Goal: Task Accomplishment & Management: Manage account settings

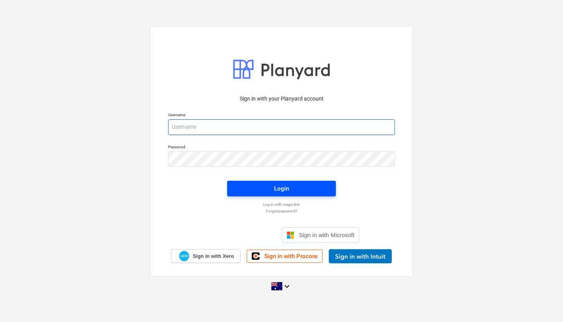
type input "[EMAIL_ADDRESS][DOMAIN_NAME]"
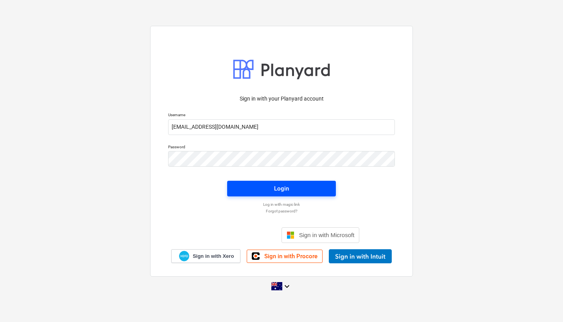
click at [280, 189] on div "Login" at bounding box center [281, 188] width 15 height 10
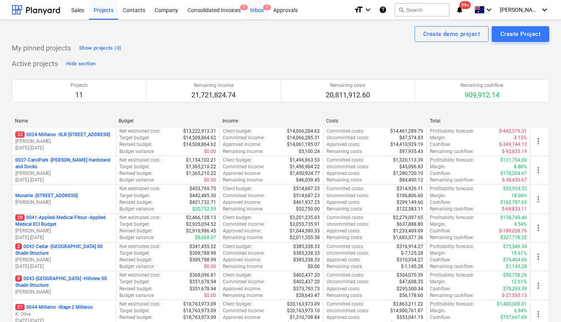
click at [260, 11] on div "Inbox 4" at bounding box center [256, 10] width 23 height 20
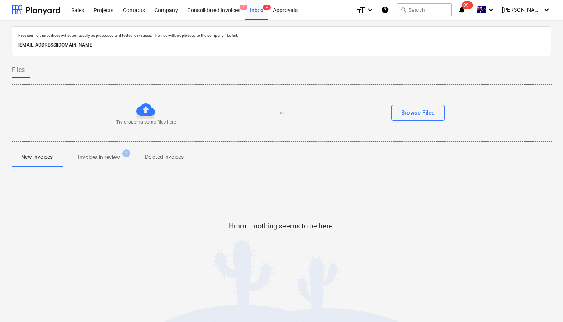
click at [109, 160] on p "Invoices in review" at bounding box center [99, 157] width 42 height 8
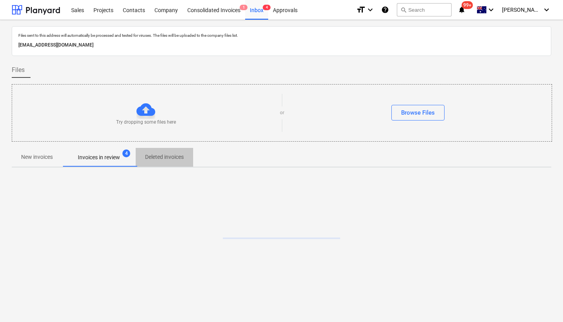
click at [168, 159] on p "Deleted invoices" at bounding box center [164, 157] width 39 height 8
click at [119, 156] on p "Invoices in review" at bounding box center [99, 157] width 42 height 8
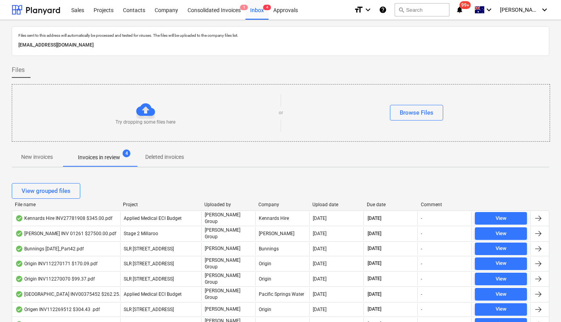
click at [318, 205] on div "Upload date" at bounding box center [336, 204] width 48 height 5
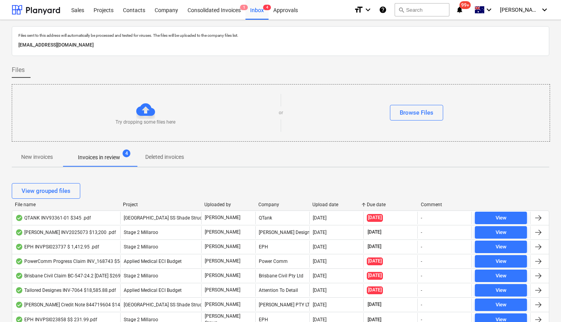
click at [318, 205] on div "Upload date" at bounding box center [336, 204] width 48 height 5
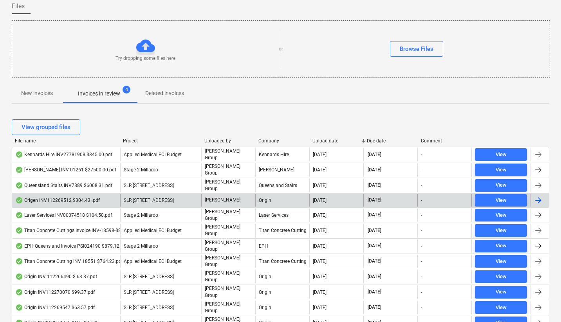
scroll to position [64, 0]
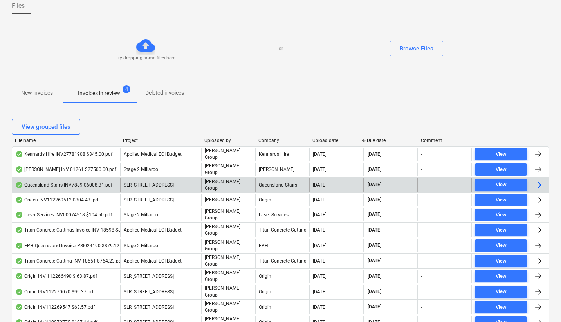
click at [79, 182] on div "Queensland Stairs INV7889 $6008.31.pdf" at bounding box center [63, 185] width 97 height 6
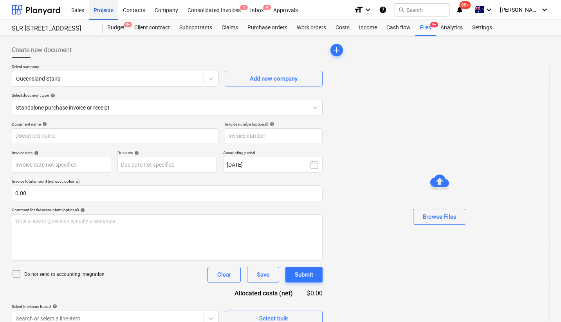
type input "INV-7889"
type input "[DATE]"
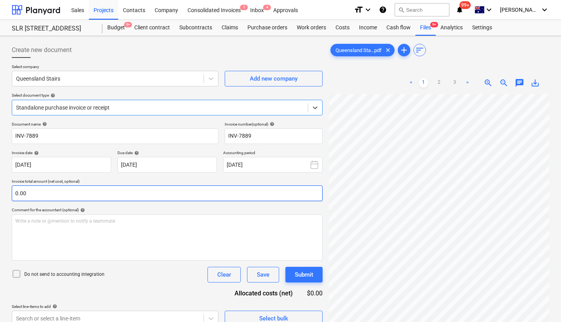
scroll to position [0, 50]
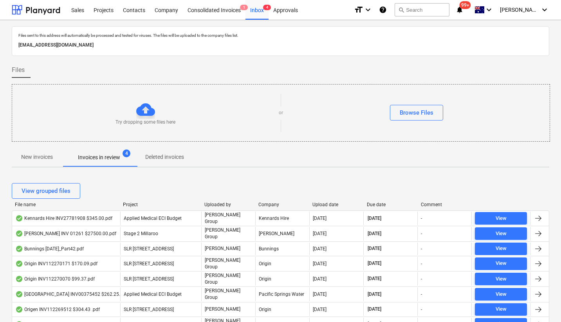
scroll to position [64, 0]
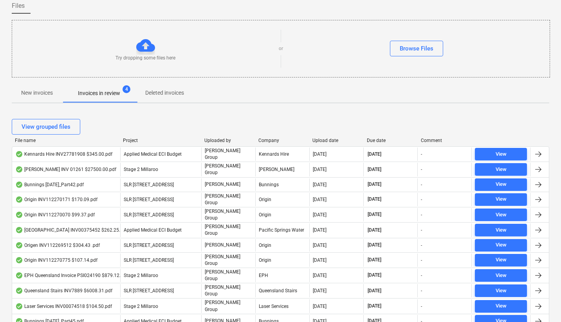
click at [320, 139] on div "Upload date" at bounding box center [336, 140] width 48 height 5
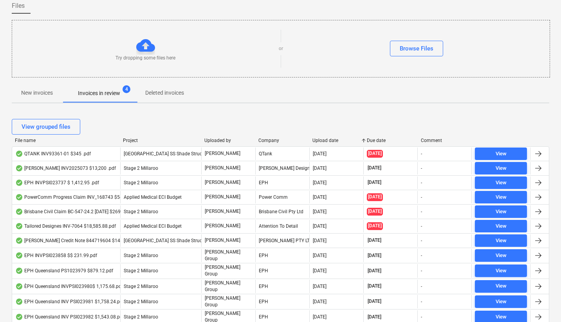
click at [320, 139] on div "Upload date" at bounding box center [336, 140] width 48 height 5
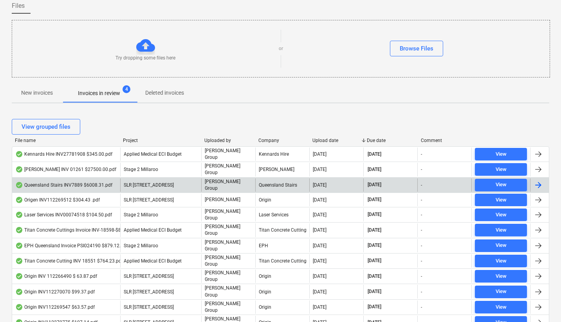
click at [93, 182] on div "Queensland Stairs INV7889 $6008.31.pdf" at bounding box center [63, 185] width 97 height 6
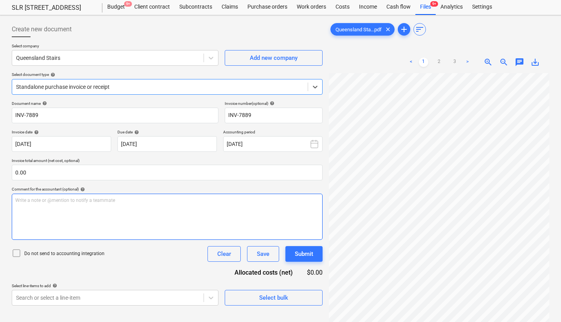
click at [182, 196] on div "Write a note or @mention to notify a teammate [PERSON_NAME]" at bounding box center [167, 217] width 311 height 46
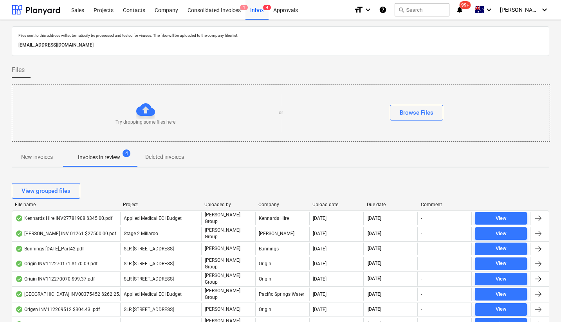
scroll to position [64, 0]
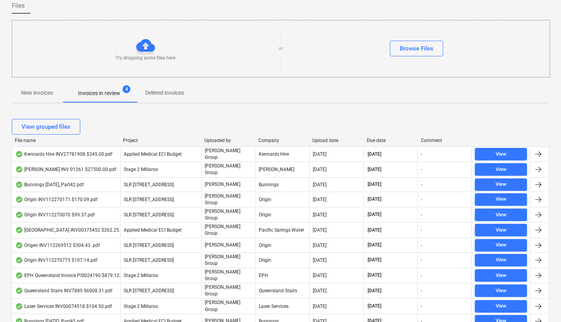
click at [318, 140] on div "Upload date" at bounding box center [336, 140] width 48 height 5
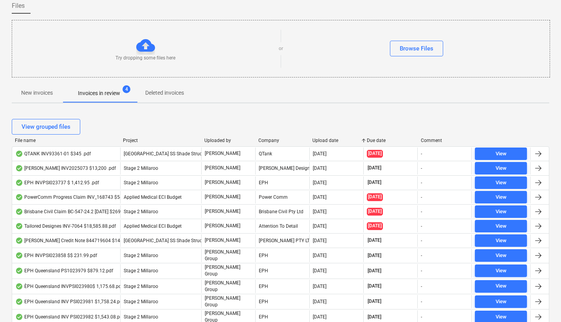
click at [318, 140] on div "Upload date" at bounding box center [336, 140] width 48 height 5
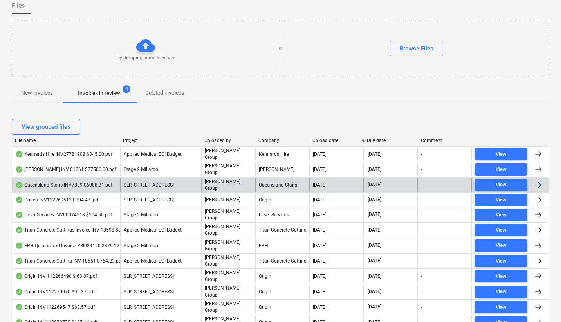
click at [84, 184] on div "Queensland Stairs INV7889 $6008.31.pdf" at bounding box center [63, 185] width 97 height 6
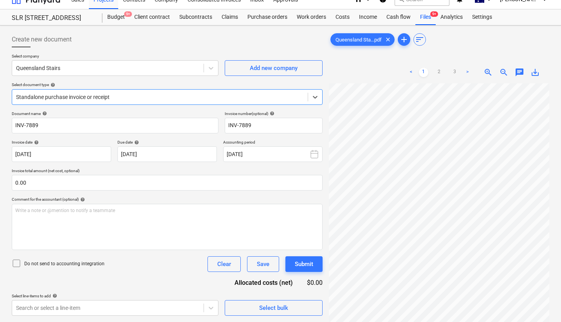
scroll to position [21, 0]
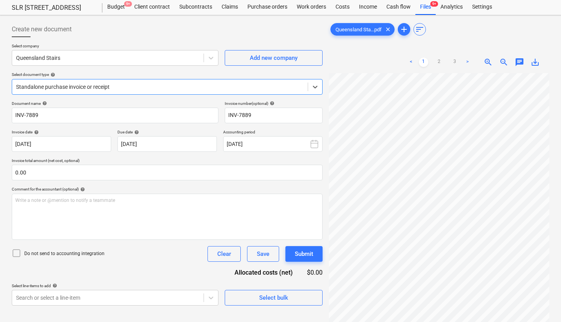
click at [468, 61] on link ">" at bounding box center [466, 62] width 9 height 9
click at [468, 62] on link ">" at bounding box center [466, 62] width 9 height 9
click at [424, 61] on link "1" at bounding box center [423, 62] width 9 height 9
click at [539, 60] on span "save_alt" at bounding box center [534, 62] width 9 height 9
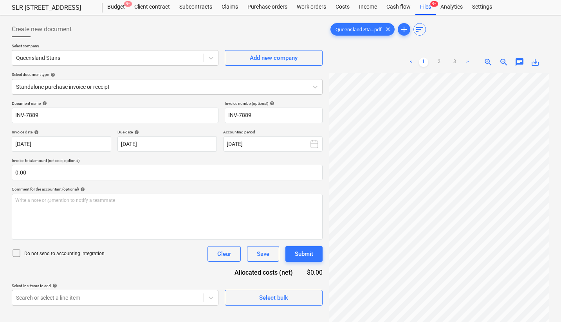
scroll to position [0, 0]
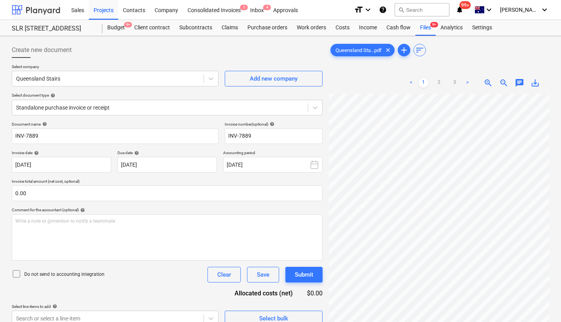
click at [25, 11] on div at bounding box center [36, 10] width 49 height 20
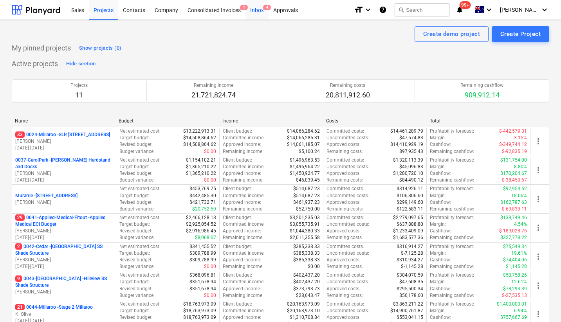
click at [257, 10] on div "Inbox 4" at bounding box center [256, 10] width 23 height 20
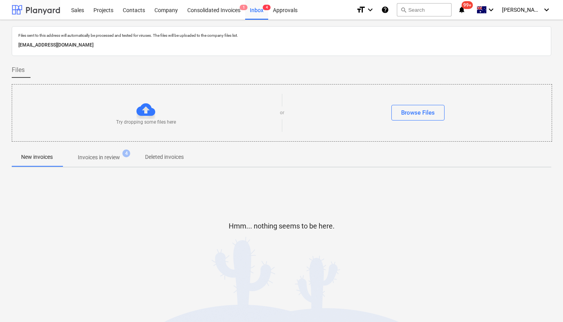
click at [42, 4] on div at bounding box center [36, 10] width 49 height 20
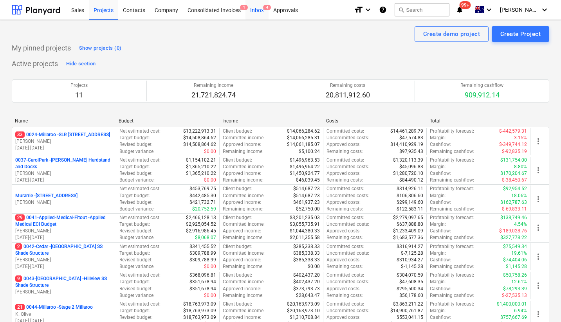
click at [261, 12] on div "Inbox 4" at bounding box center [256, 10] width 23 height 20
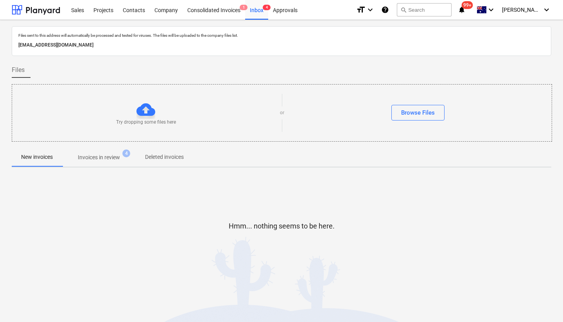
click at [106, 156] on p "Invoices in review" at bounding box center [99, 157] width 42 height 8
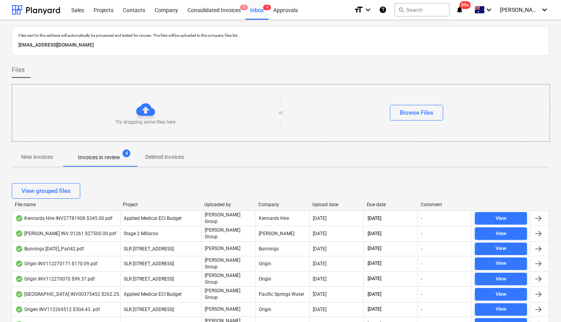
click at [329, 202] on div "Upload date" at bounding box center [336, 204] width 48 height 5
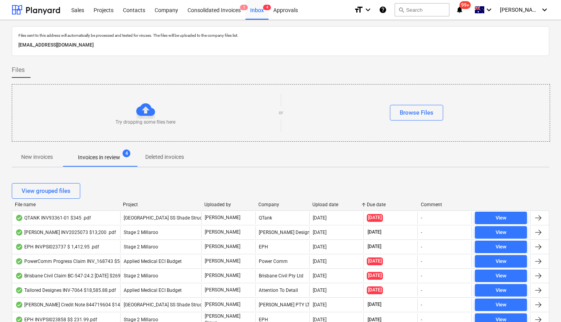
click at [329, 203] on div "Upload date" at bounding box center [336, 204] width 48 height 5
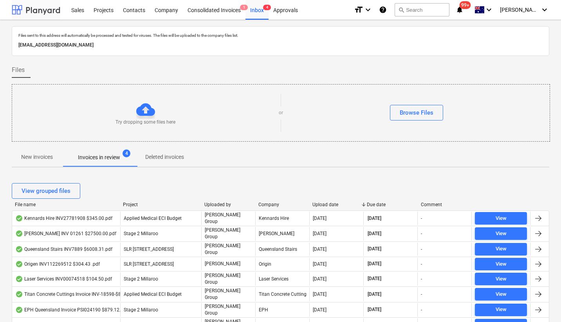
click at [18, 3] on div at bounding box center [36, 10] width 49 height 20
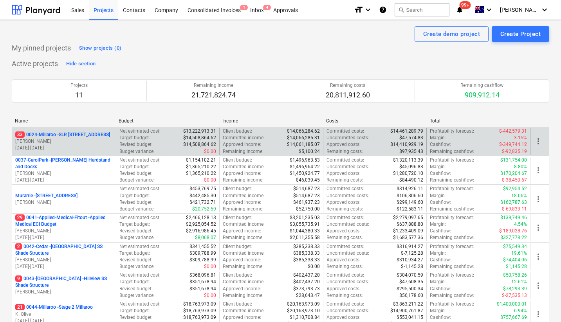
click at [57, 138] on p "33 0024-Millaroo - SLR [STREET_ADDRESS]" at bounding box center [62, 134] width 95 height 7
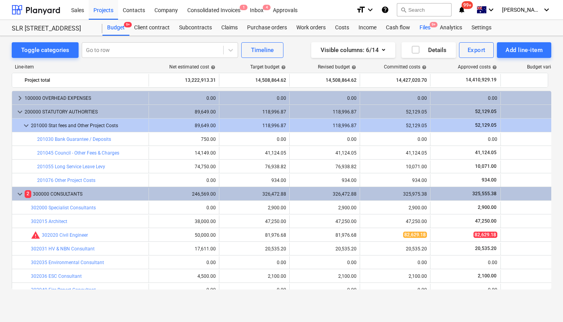
click at [421, 28] on div "Files 9+" at bounding box center [425, 28] width 20 height 16
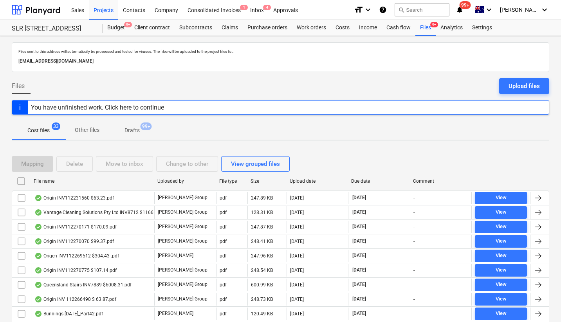
click at [311, 180] on div "Upload date" at bounding box center [318, 180] width 56 height 5
checkbox input "false"
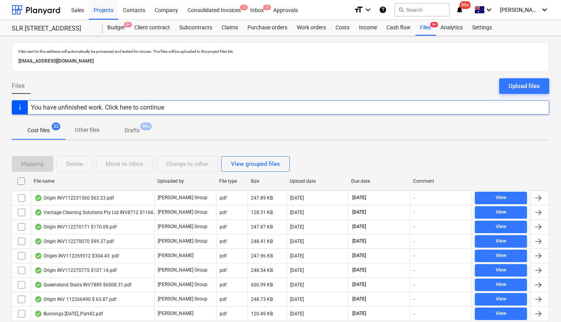
checkbox input "false"
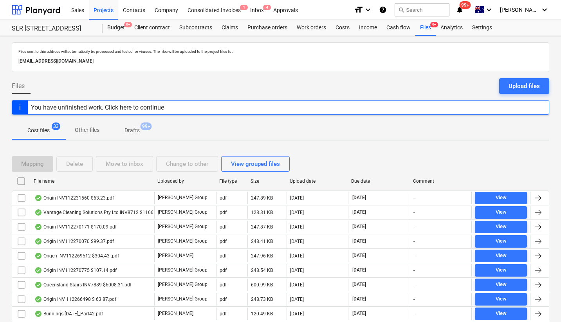
checkbox input "false"
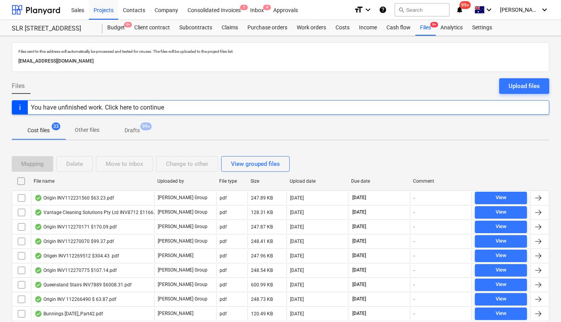
checkbox input "false"
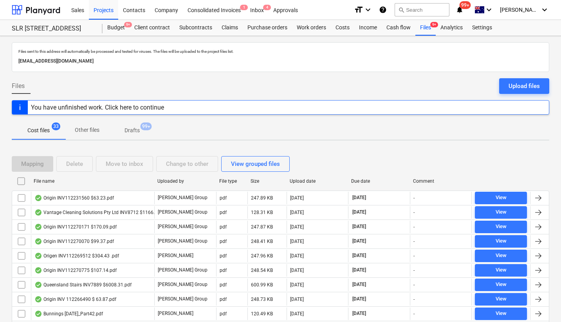
checkbox input "false"
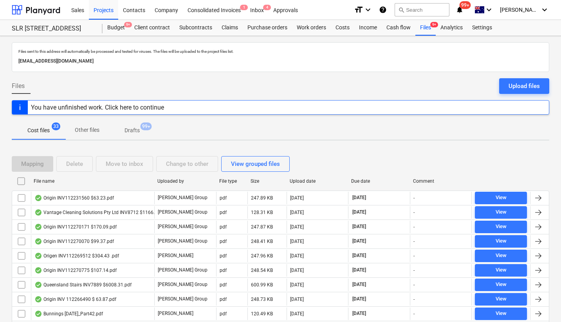
checkbox input "false"
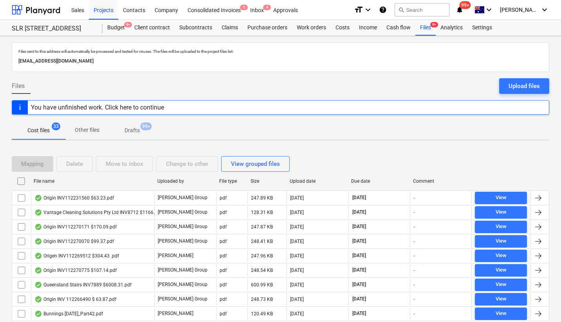
checkbox input "false"
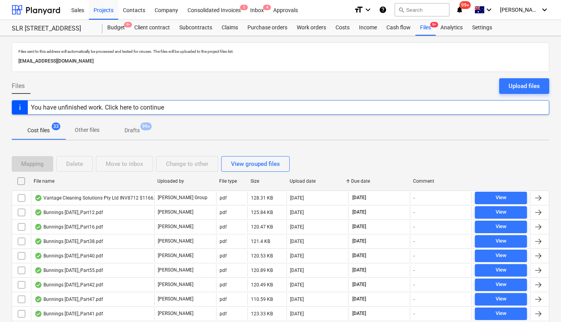
click at [311, 180] on div "Upload date" at bounding box center [318, 180] width 56 height 5
checkbox input "false"
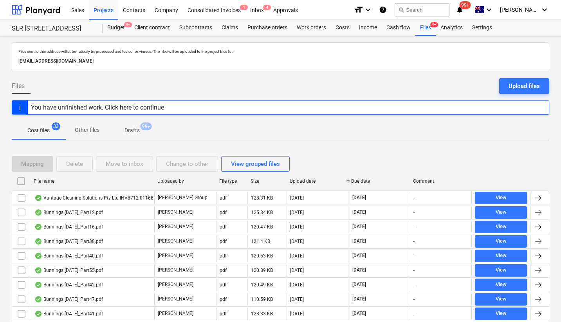
checkbox input "false"
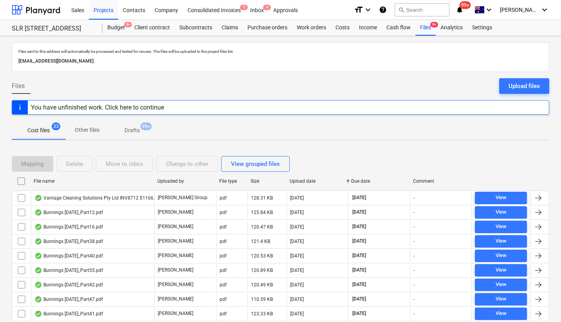
checkbox input "false"
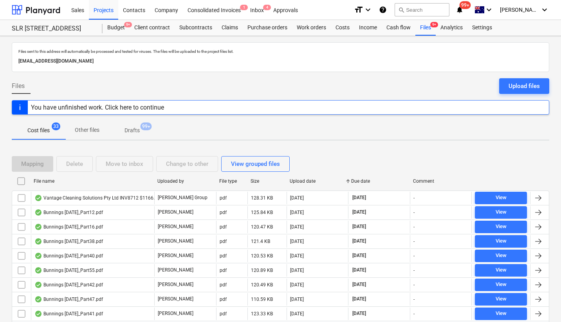
checkbox input "false"
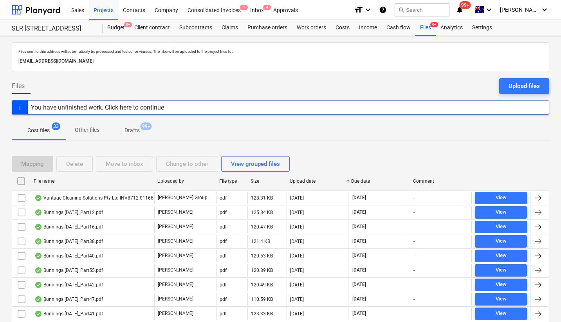
checkbox input "false"
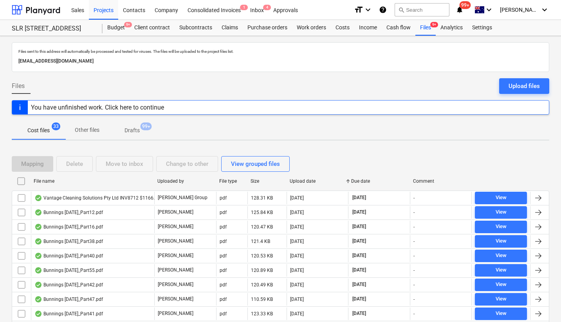
checkbox input "false"
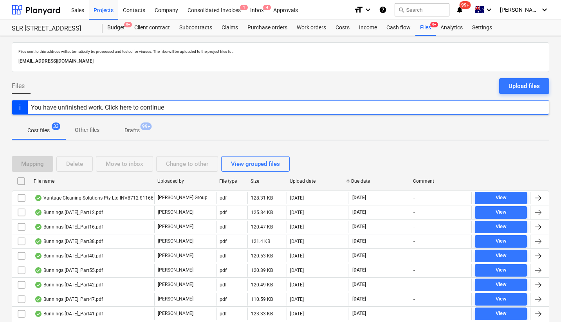
checkbox input "false"
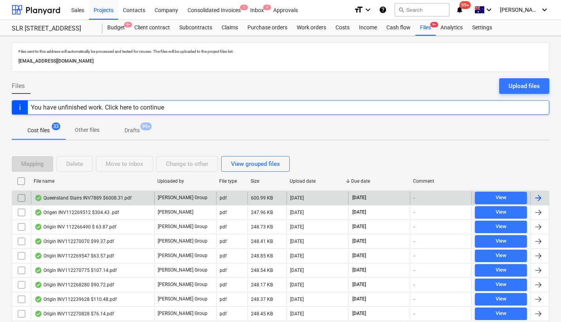
click at [21, 197] on input "checkbox" at bounding box center [21, 198] width 13 height 13
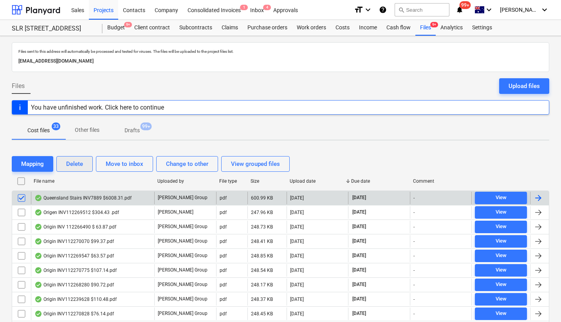
click at [76, 163] on div "Delete" at bounding box center [74, 164] width 17 height 10
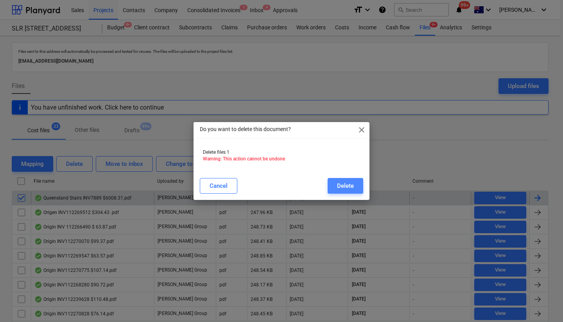
click at [345, 186] on div "Delete" at bounding box center [345, 186] width 17 height 10
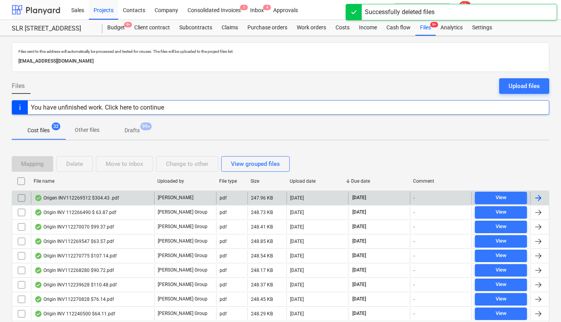
click at [32, 10] on div at bounding box center [36, 10] width 49 height 20
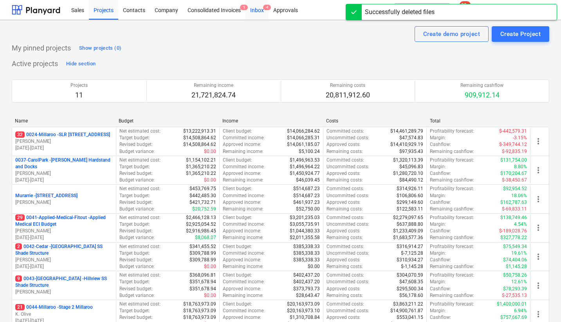
click at [259, 10] on div "Inbox 4" at bounding box center [256, 10] width 23 height 20
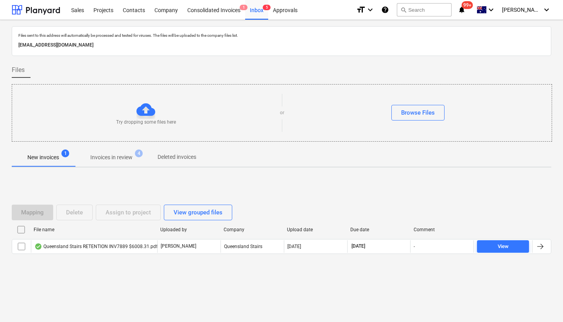
click at [94, 295] on div "Files sent to this address will automatically be processed and tested for virus…" at bounding box center [281, 171] width 563 height 302
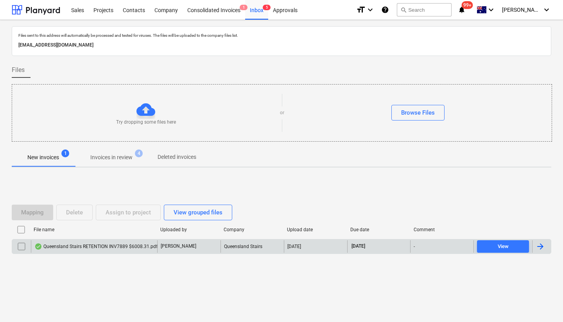
click at [90, 247] on div "Queensland Stairs RETENTION INV7889 $6008.31.pdf" at bounding box center [95, 246] width 123 height 6
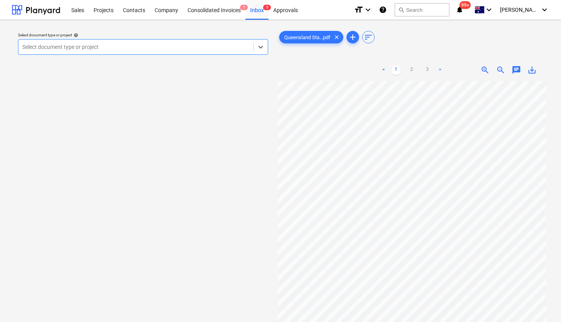
scroll to position [0, 20]
click at [214, 48] on div at bounding box center [135, 47] width 227 height 8
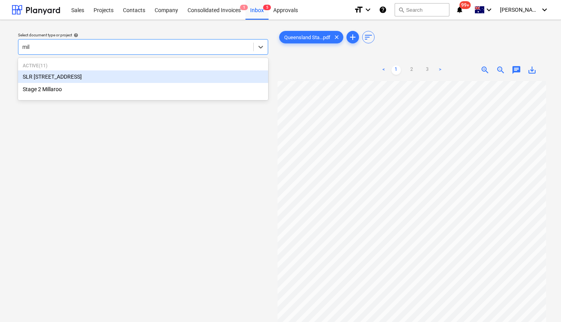
type input "mill"
click at [126, 78] on div "SLR [STREET_ADDRESS]" at bounding box center [143, 76] width 250 height 13
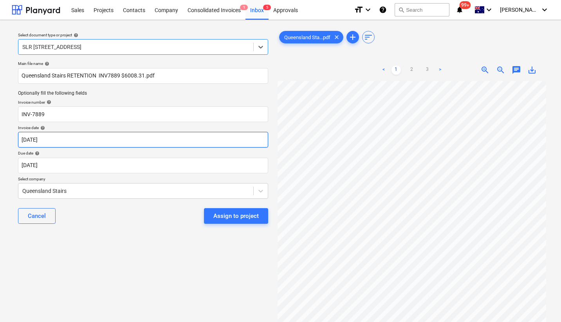
click at [67, 142] on body "Sales Projects Contacts Company Consolidated Invoices 1 Inbox 5 Approvals forma…" at bounding box center [280, 161] width 561 height 322
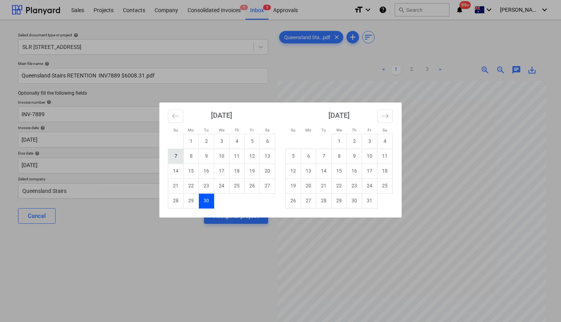
click at [177, 155] on td "7" at bounding box center [175, 156] width 15 height 15
type input "[DATE]"
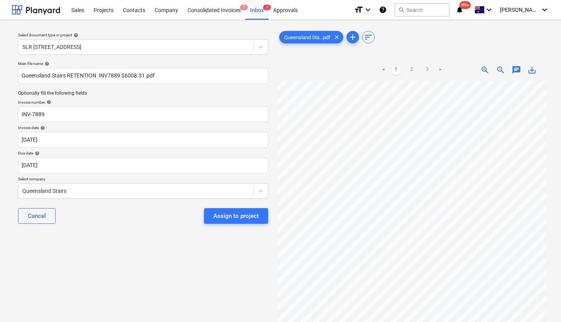
scroll to position [0, 16]
click at [241, 215] on div "Assign to project" at bounding box center [235, 216] width 45 height 10
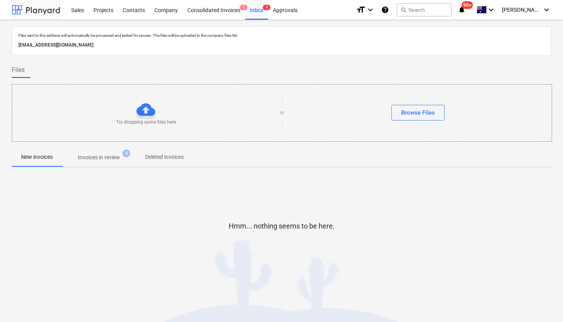
click at [38, 7] on div at bounding box center [36, 10] width 49 height 20
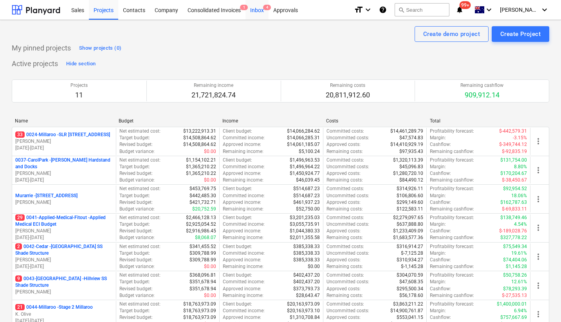
click at [252, 7] on div "Inbox 4" at bounding box center [256, 10] width 23 height 20
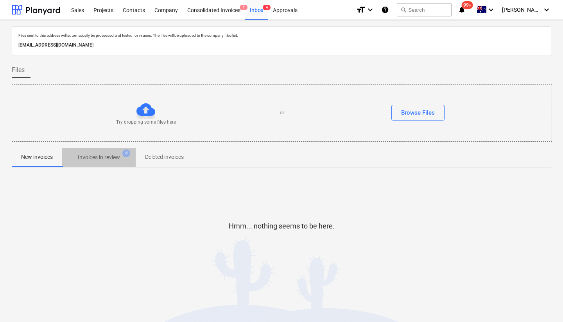
click at [108, 157] on p "Invoices in review" at bounding box center [99, 157] width 42 height 8
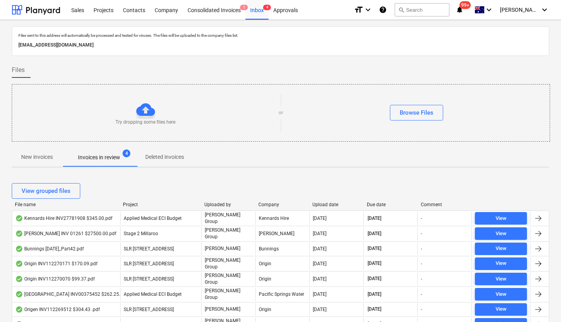
click at [323, 205] on div "Upload date" at bounding box center [336, 204] width 48 height 5
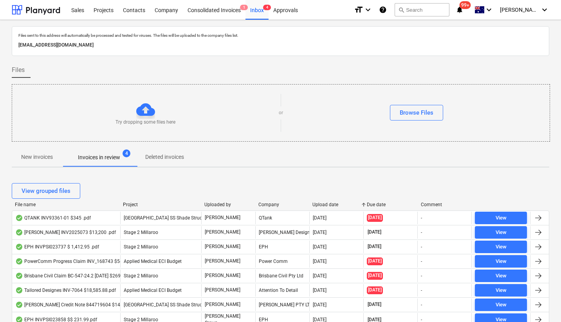
click at [325, 203] on div "Upload date" at bounding box center [336, 204] width 48 height 5
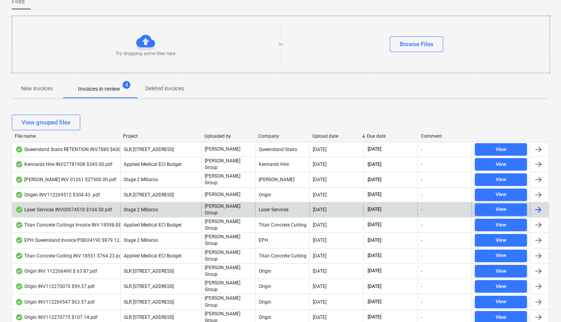
scroll to position [70, 0]
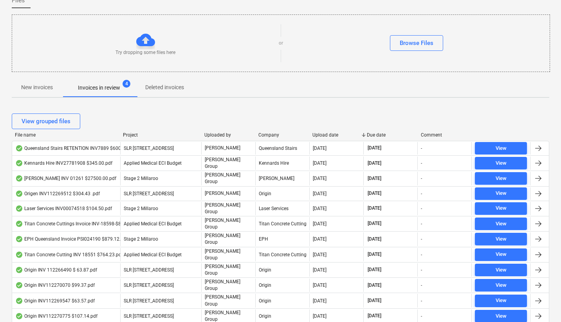
click at [334, 134] on div "Upload date" at bounding box center [336, 134] width 48 height 5
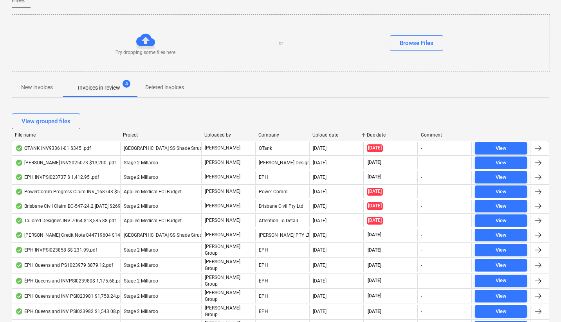
click at [334, 134] on div "Upload date" at bounding box center [336, 134] width 48 height 5
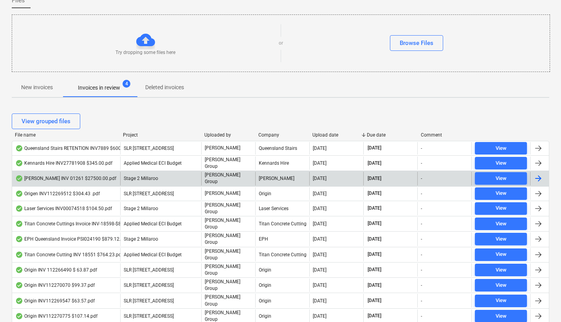
click at [86, 178] on div "[PERSON_NAME] INV 01261 $27500.00.pdf" at bounding box center [65, 178] width 101 height 6
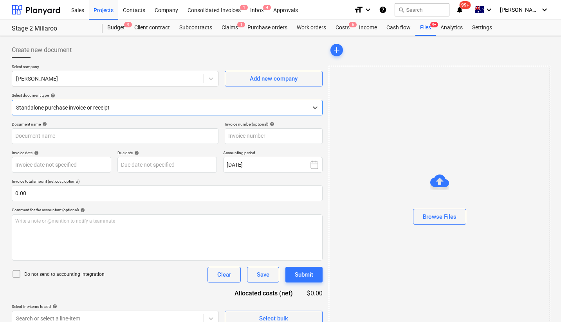
type input "1261"
type input "[DATE]"
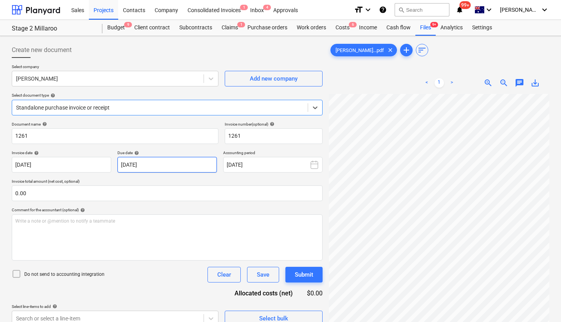
click at [169, 170] on body "Sales Projects Contacts Company Consolidated Invoices 1 Inbox 4 Approvals forma…" at bounding box center [280, 161] width 561 height 322
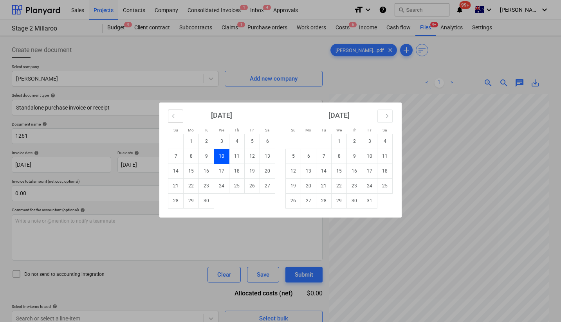
click at [174, 118] on icon "Move backward to switch to the previous month." at bounding box center [175, 115] width 7 height 7
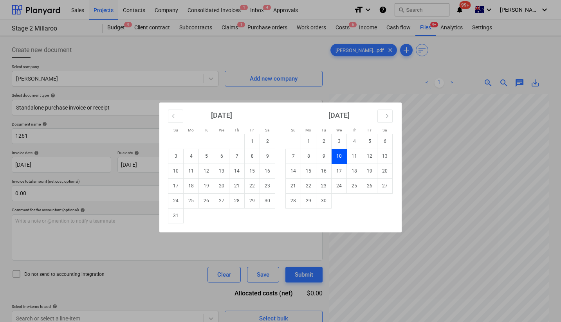
click at [143, 266] on div "Su Mo Tu We Th Fr Sa Su Mo Tu We Th Fr Sa [DATE] 1 2 3 4 5 6 7 8 9 10 11 12 13 …" at bounding box center [280, 161] width 561 height 322
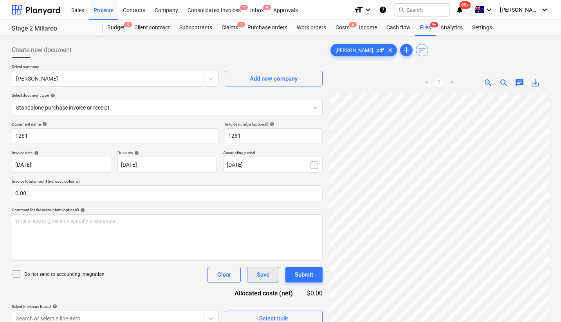
click at [257, 272] on div "Save" at bounding box center [263, 275] width 13 height 10
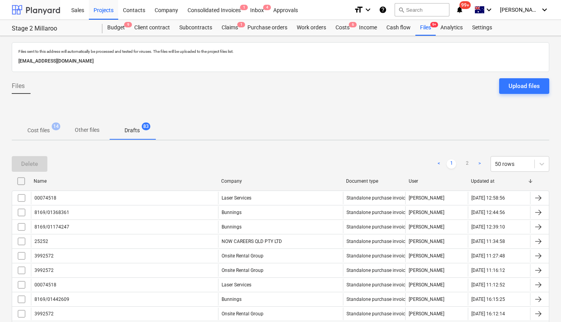
click at [37, 11] on div at bounding box center [36, 10] width 49 height 20
